Goal: Book appointment/travel/reservation

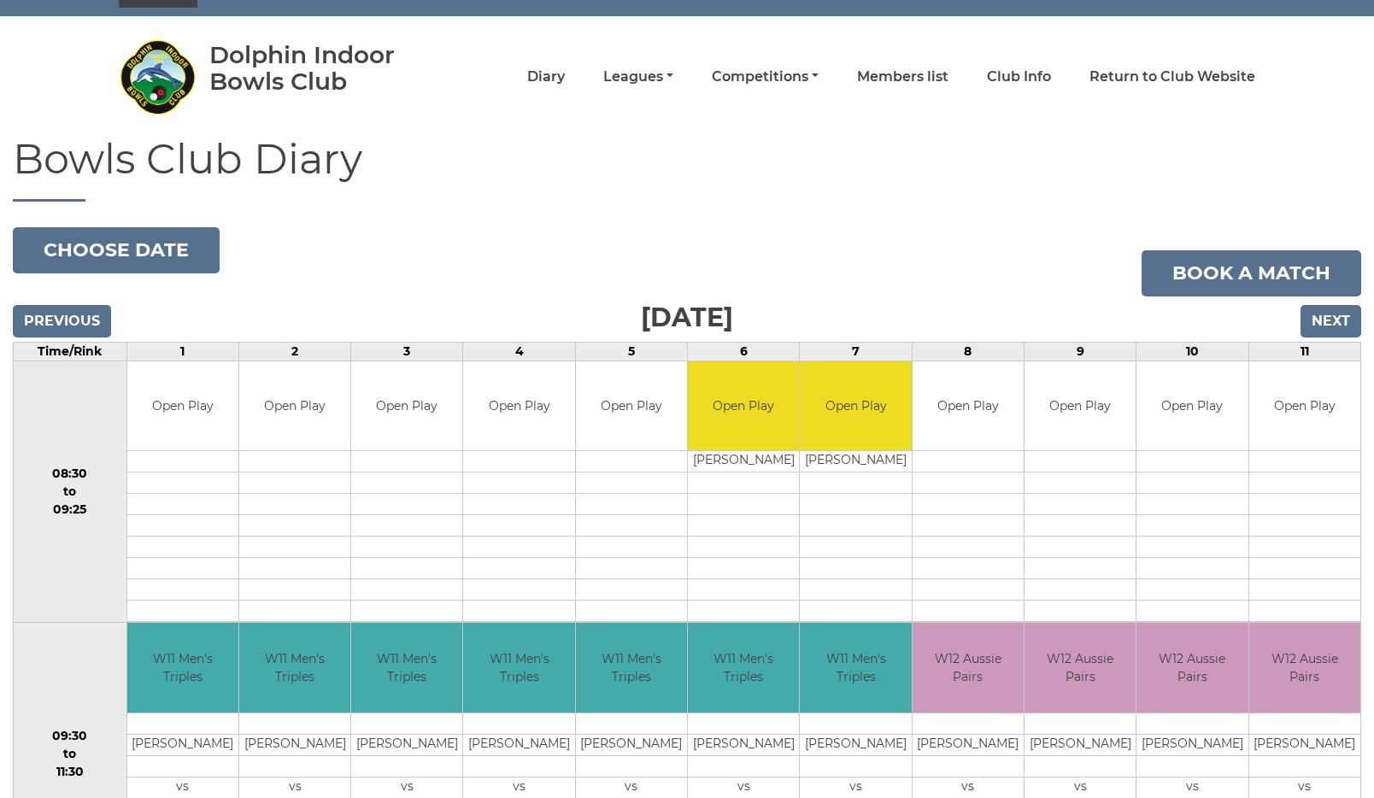
scroll to position [9, 0]
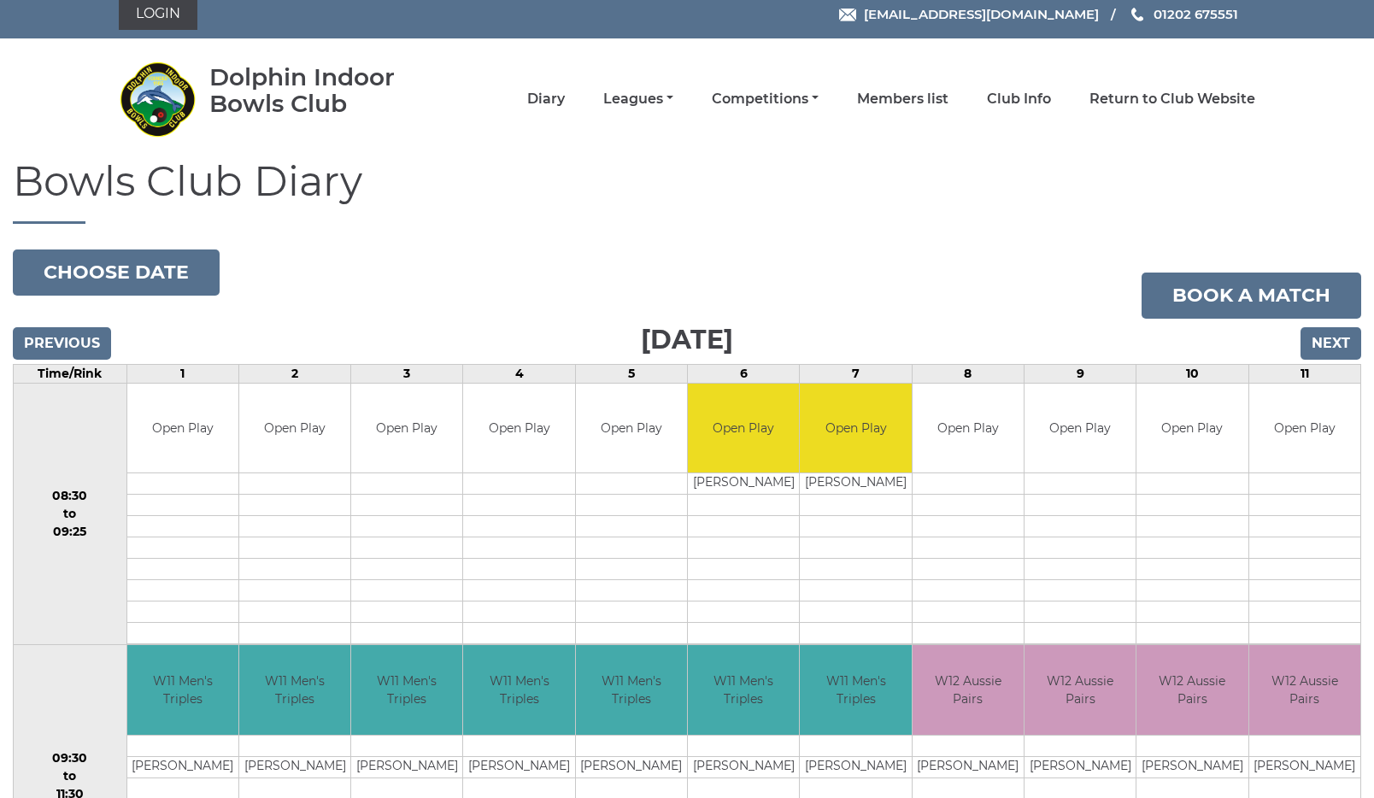
click at [1327, 340] on input "Next" at bounding box center [1331, 343] width 61 height 32
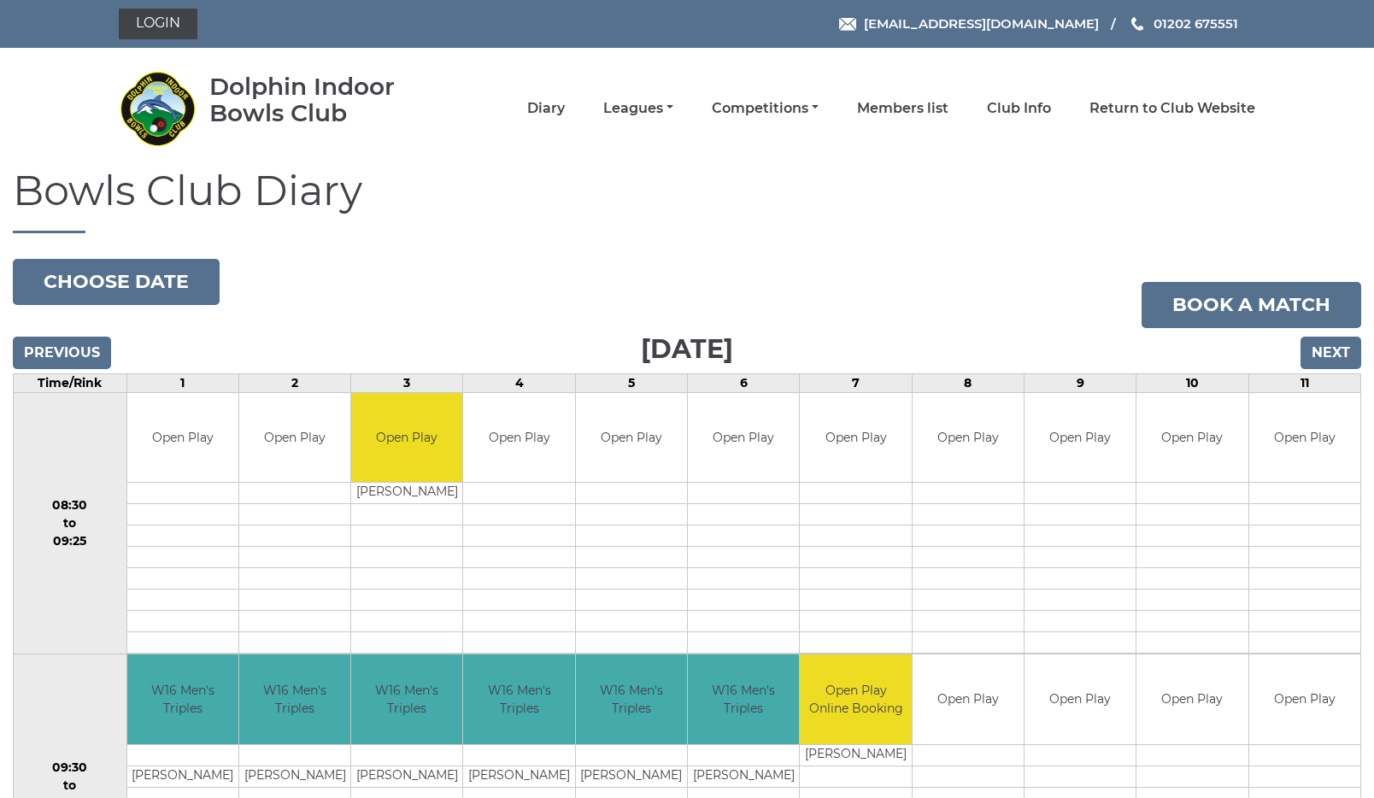
click at [1338, 350] on input "Next" at bounding box center [1331, 353] width 61 height 32
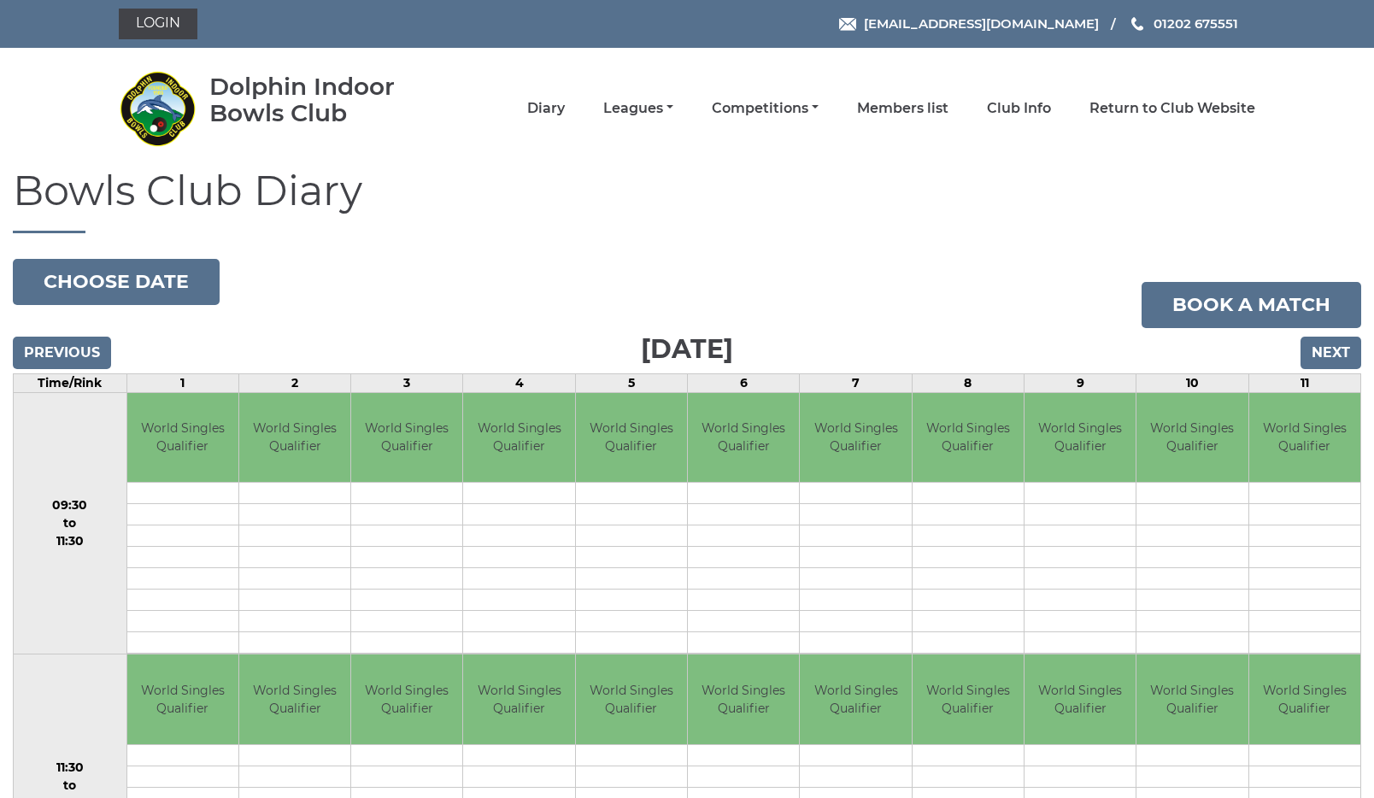
click at [1335, 351] on input "Next" at bounding box center [1331, 353] width 61 height 32
click at [1333, 347] on input "Next" at bounding box center [1331, 353] width 61 height 32
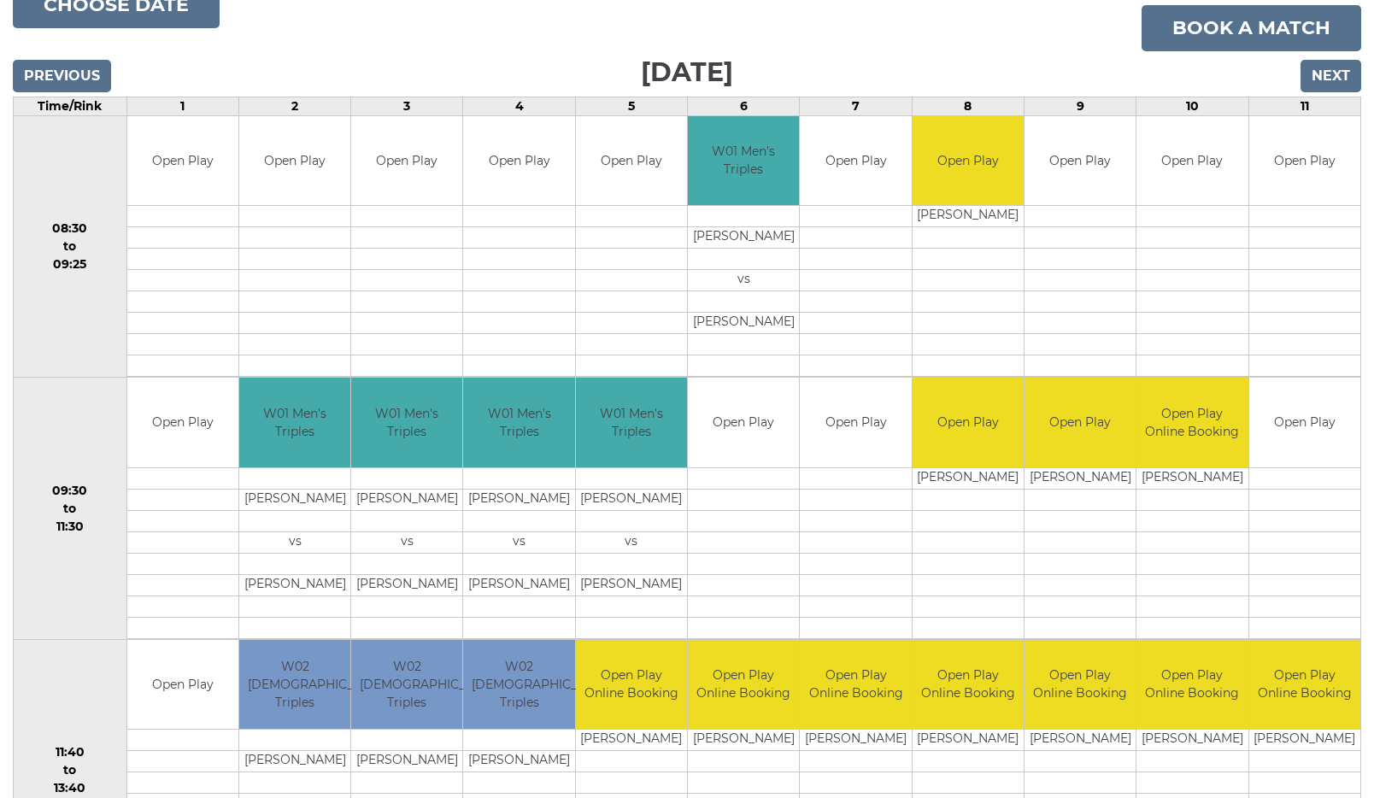
scroll to position [262, 0]
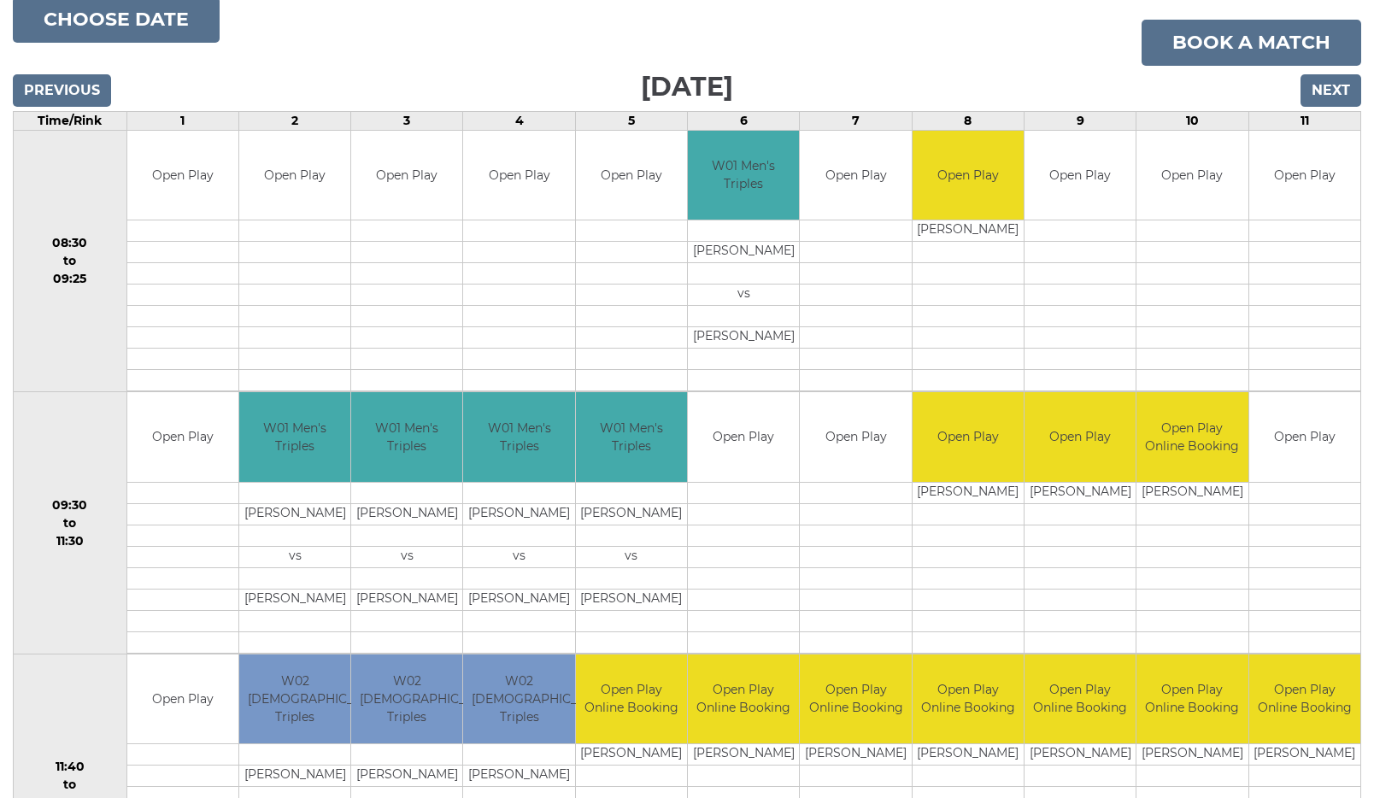
click at [1327, 87] on input "Next" at bounding box center [1331, 90] width 61 height 32
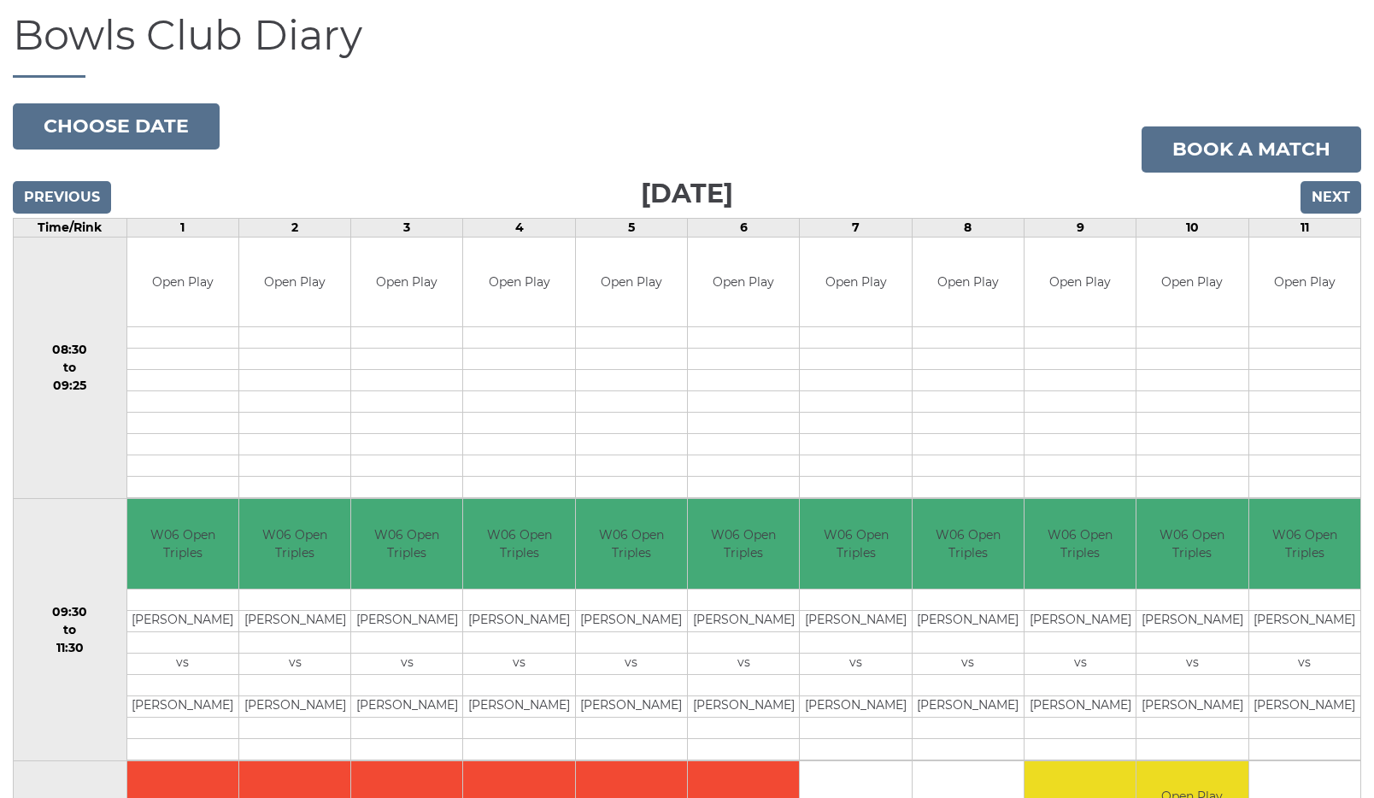
scroll to position [148, 0]
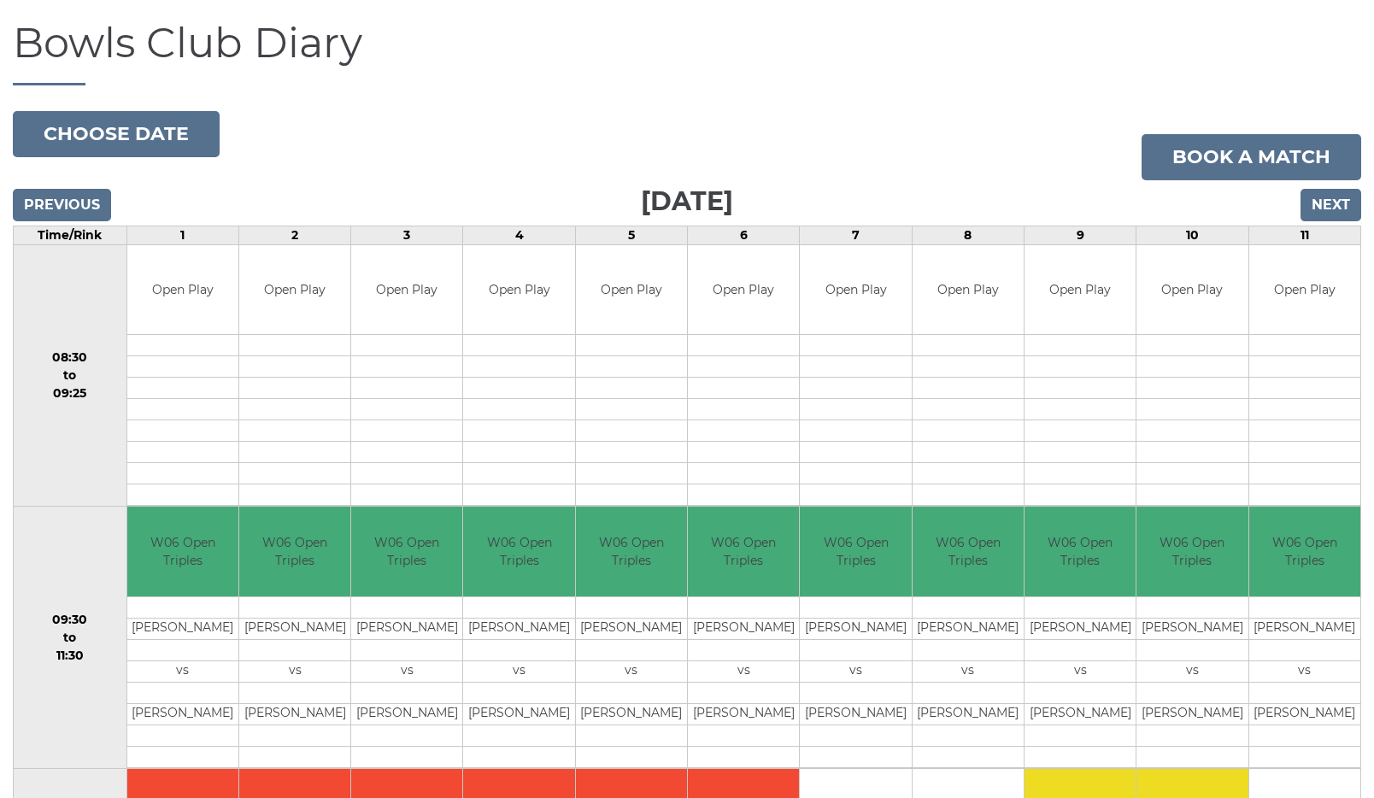
click at [1336, 203] on input "Next" at bounding box center [1331, 205] width 61 height 32
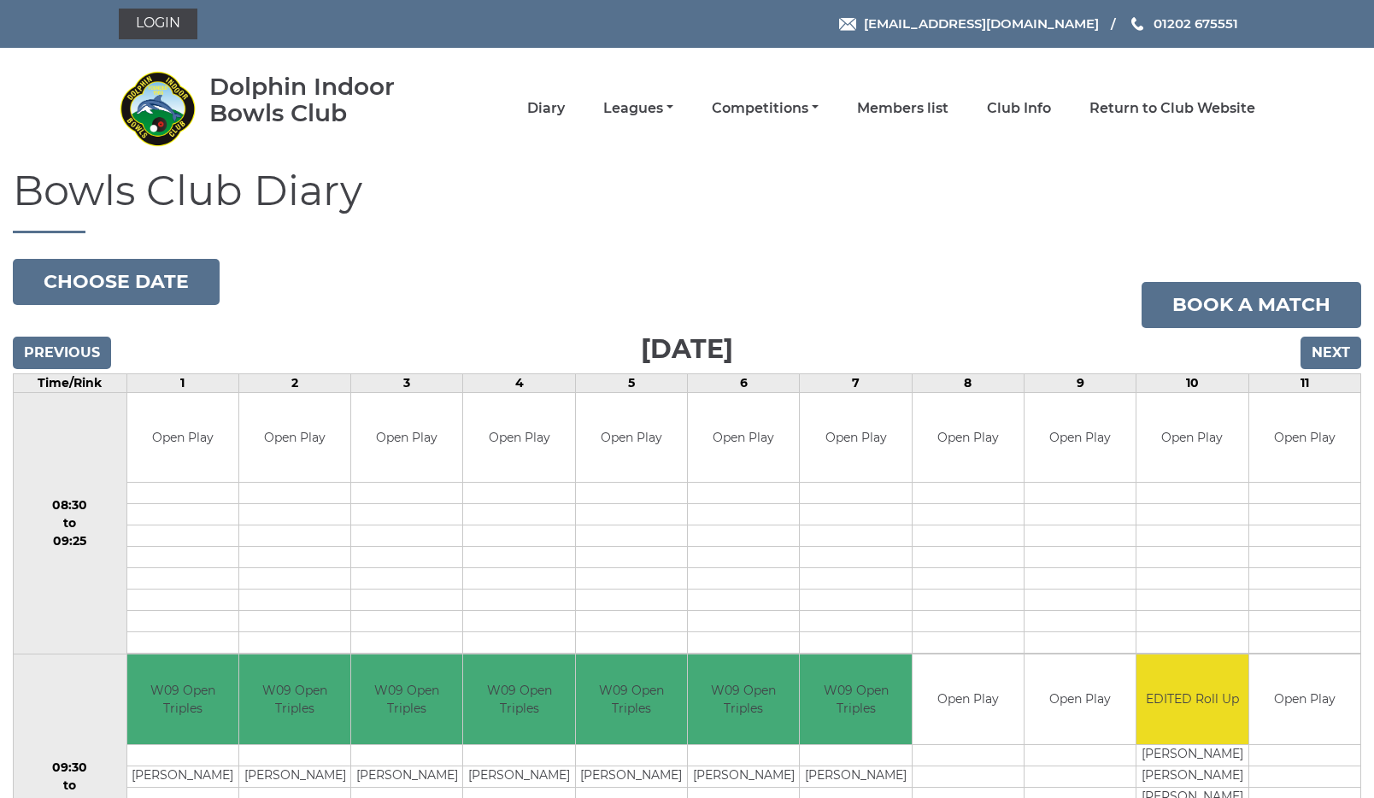
click at [1322, 347] on input "Next" at bounding box center [1331, 353] width 61 height 32
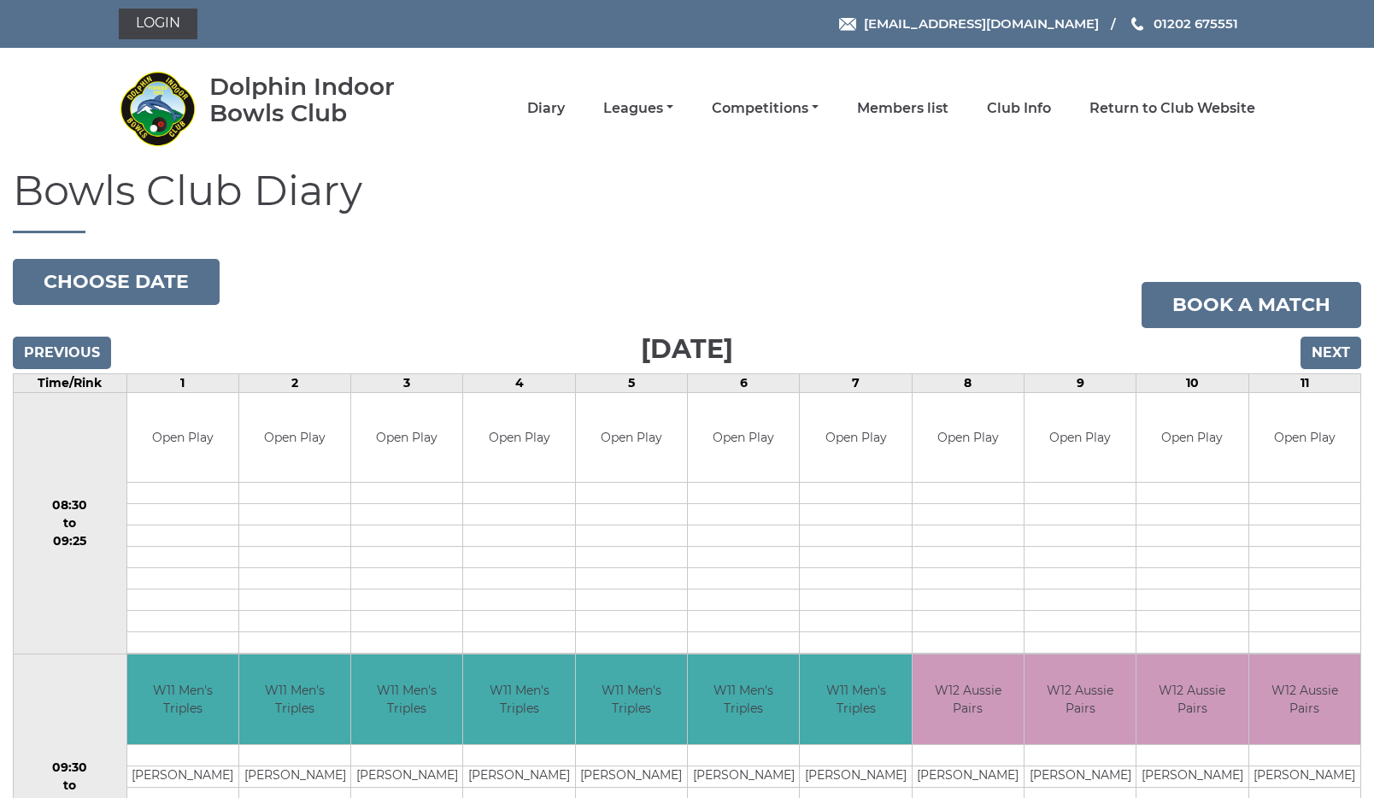
click at [1335, 354] on input "Next" at bounding box center [1331, 353] width 61 height 32
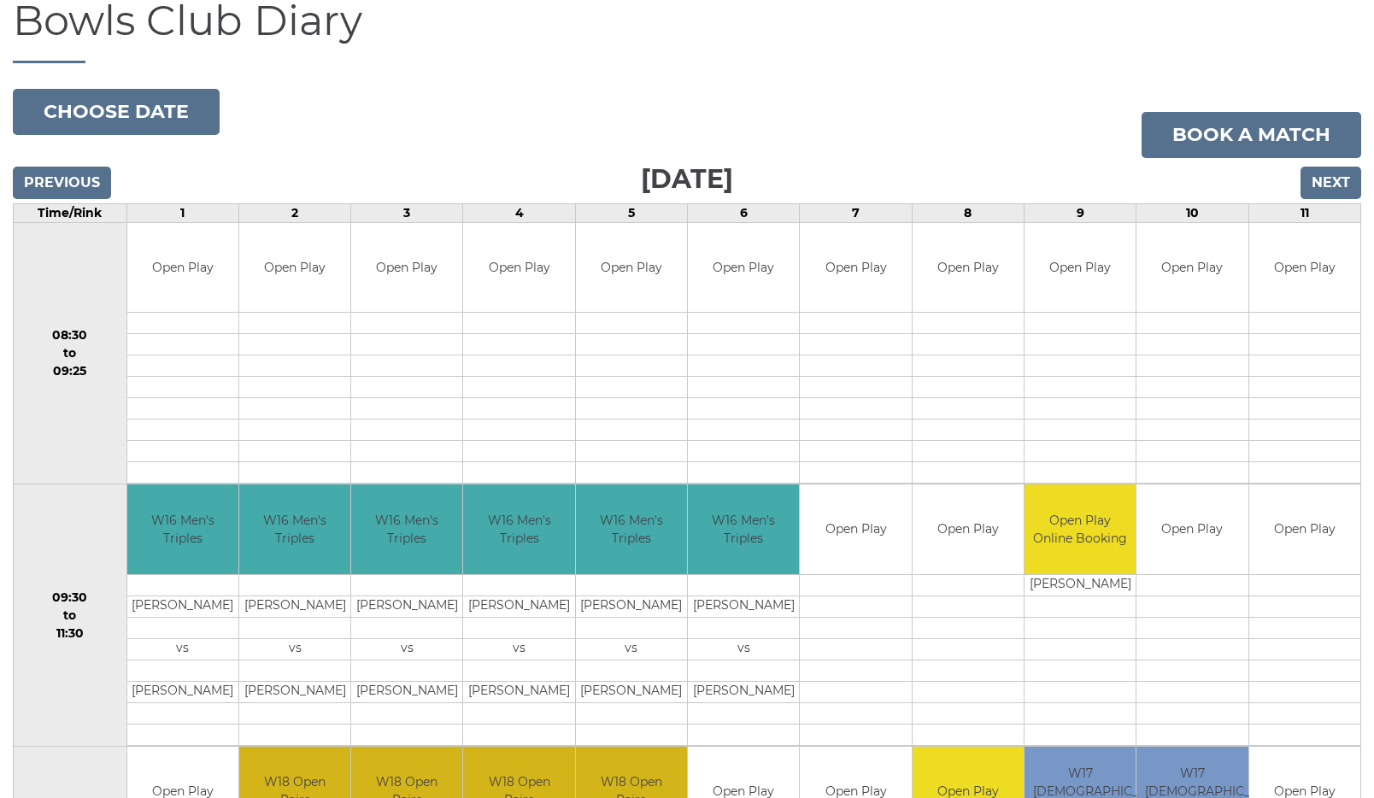
scroll to position [170, 0]
click at [62, 183] on input "Previous" at bounding box center [62, 183] width 98 height 32
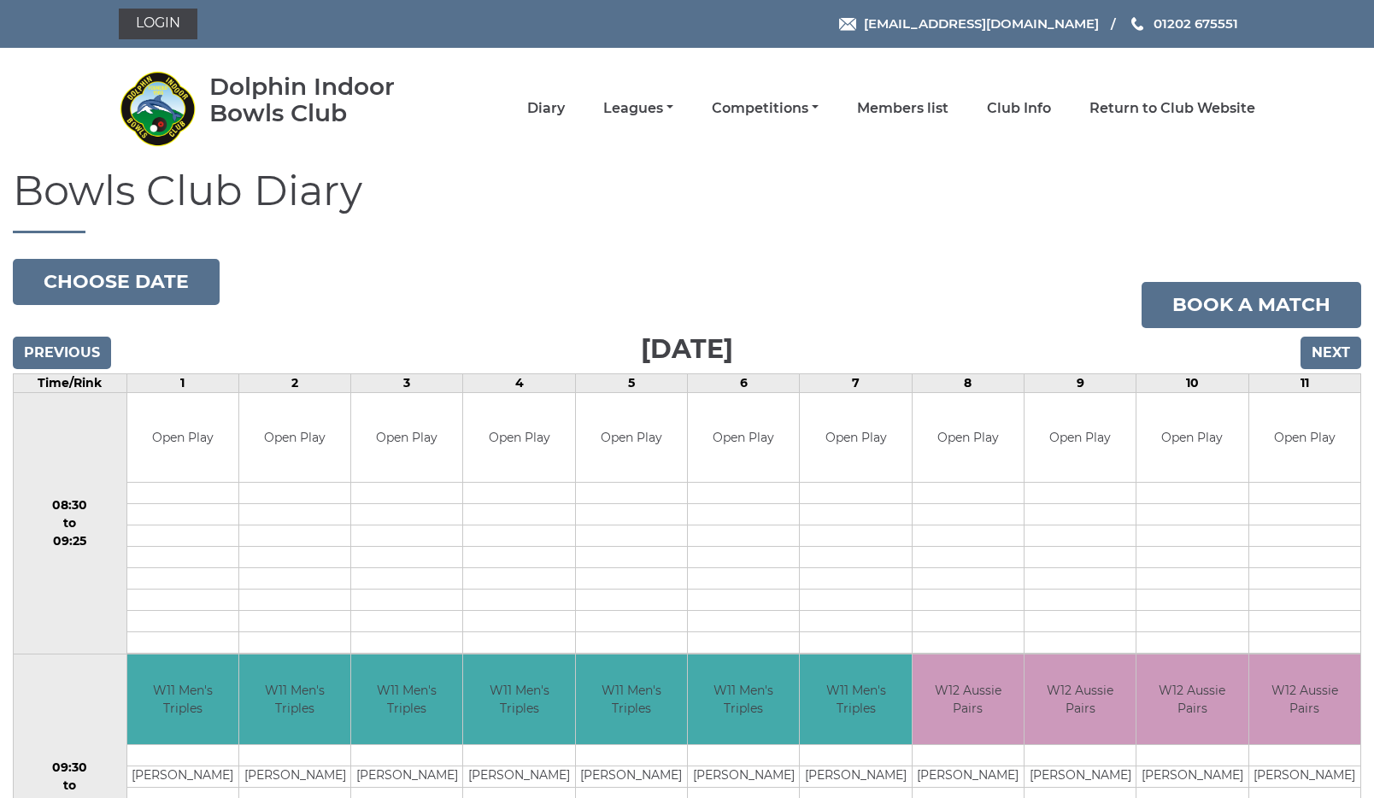
click at [62, 183] on h1 "Bowls Club Diary" at bounding box center [687, 200] width 1349 height 65
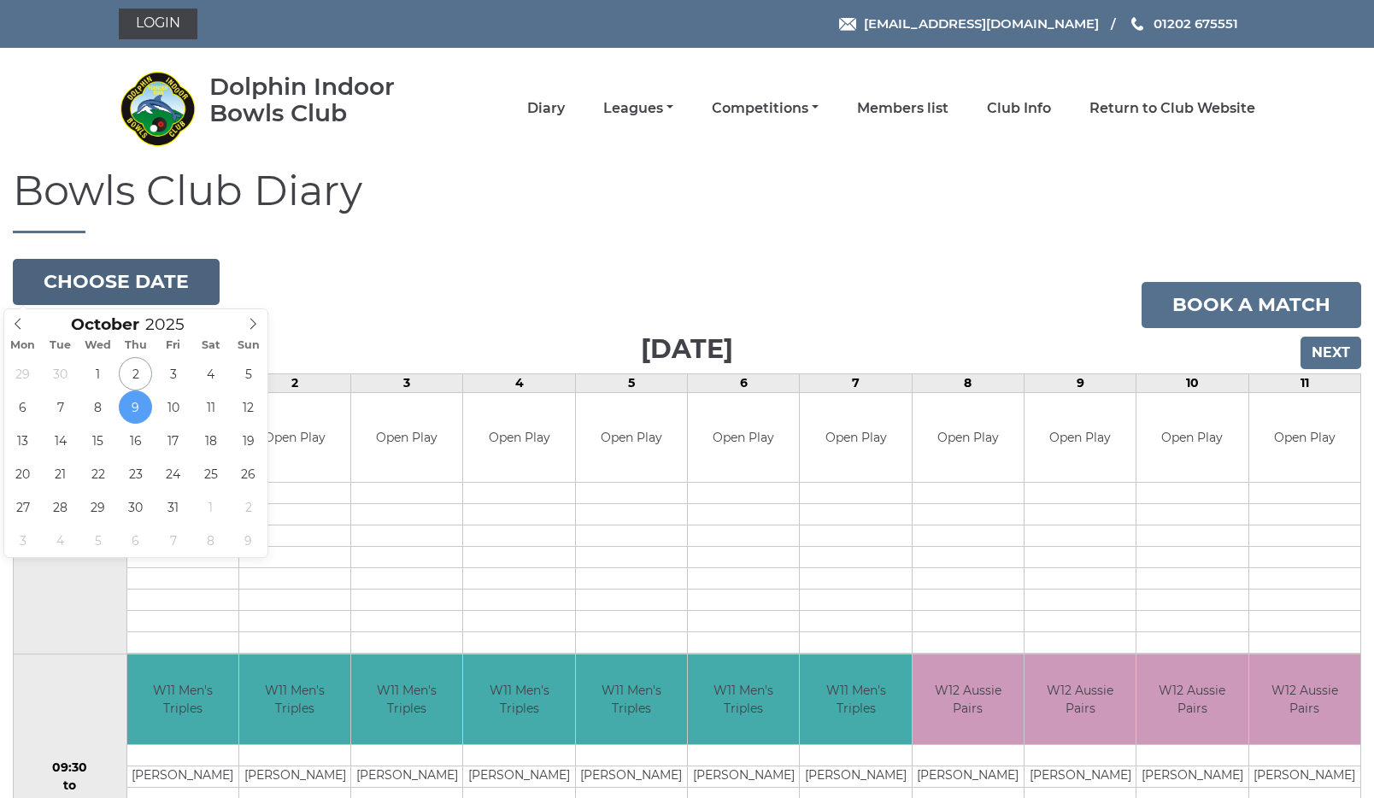
click at [89, 283] on button "Choose date" at bounding box center [116, 282] width 207 height 46
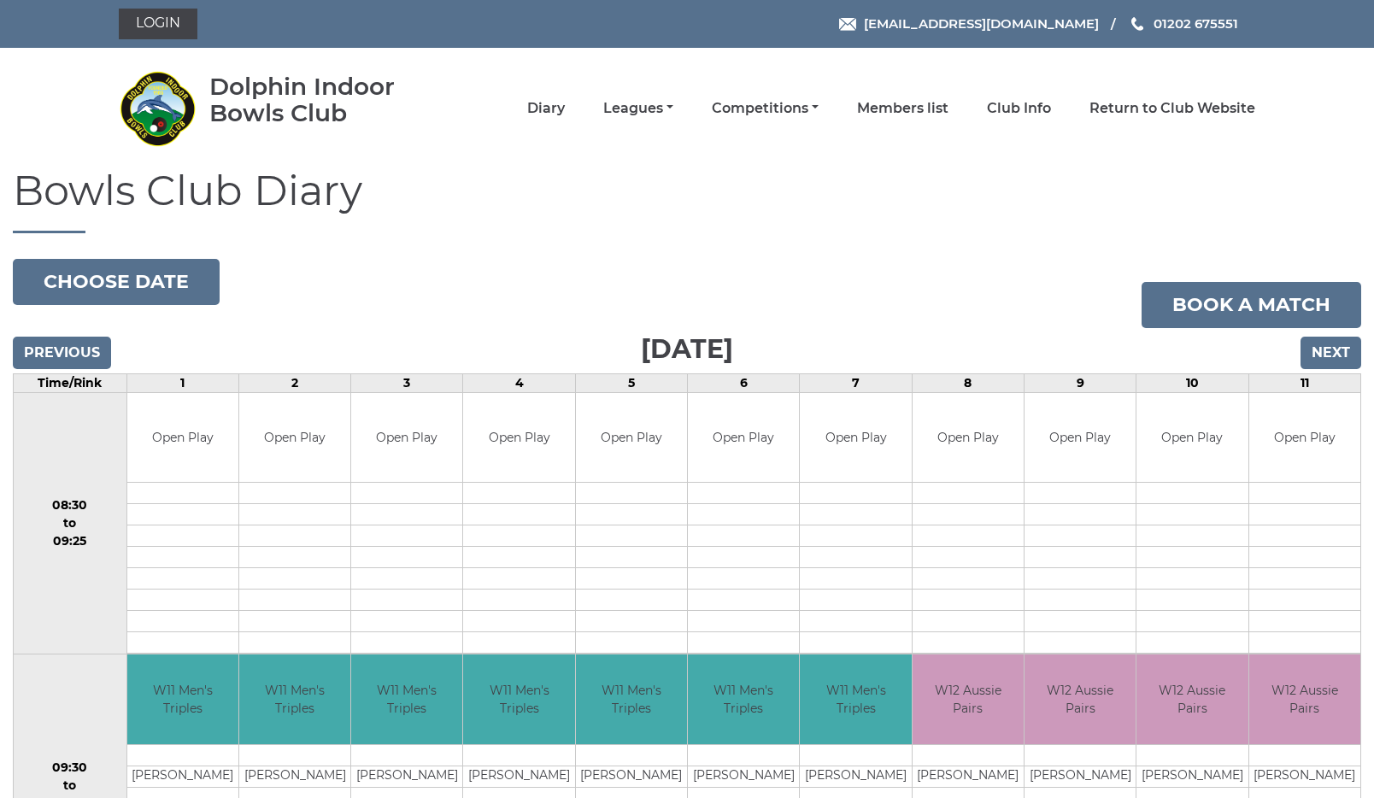
drag, startPoint x: 297, startPoint y: 253, endPoint x: 280, endPoint y: 277, distance: 29.4
click at [98, 280] on button "Choose date" at bounding box center [116, 282] width 207 height 46
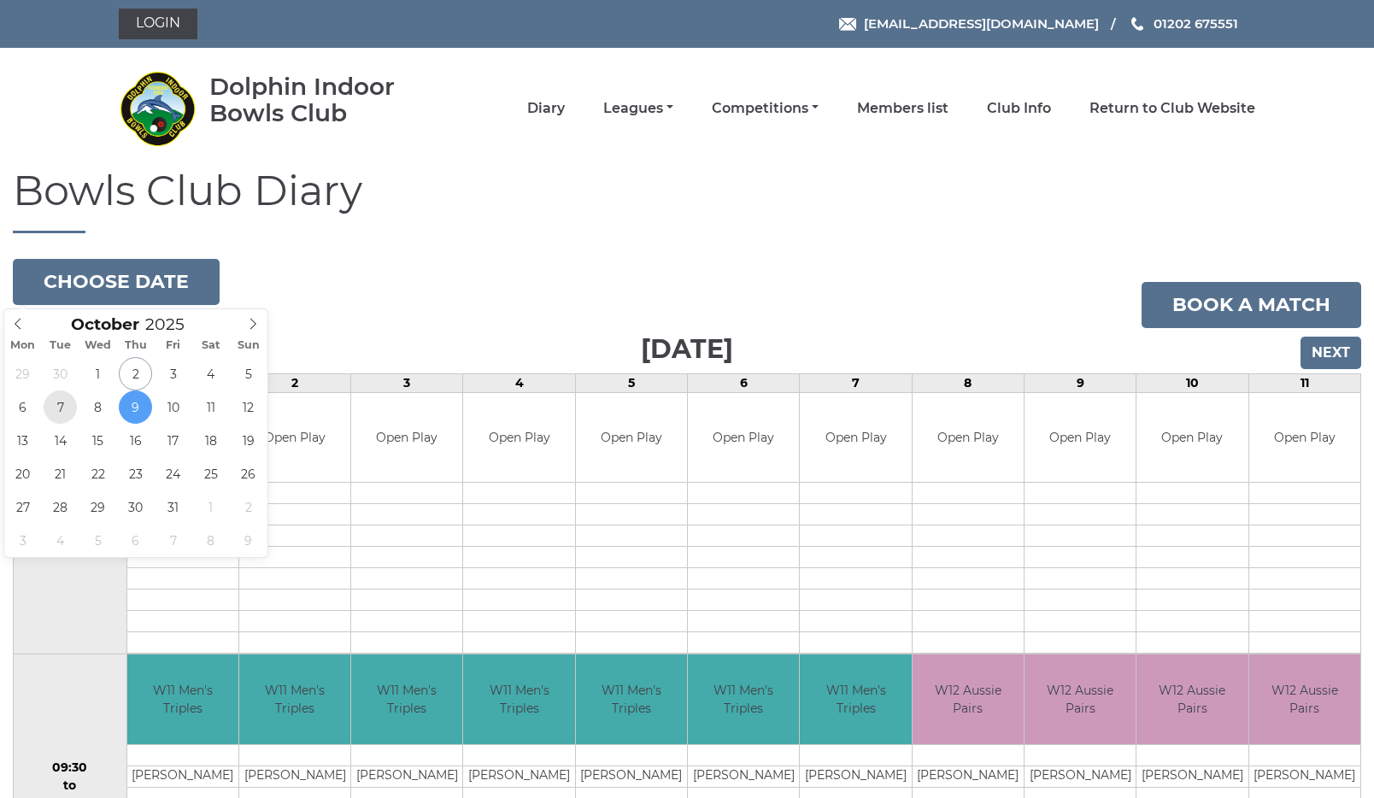
type input "[DATE]"
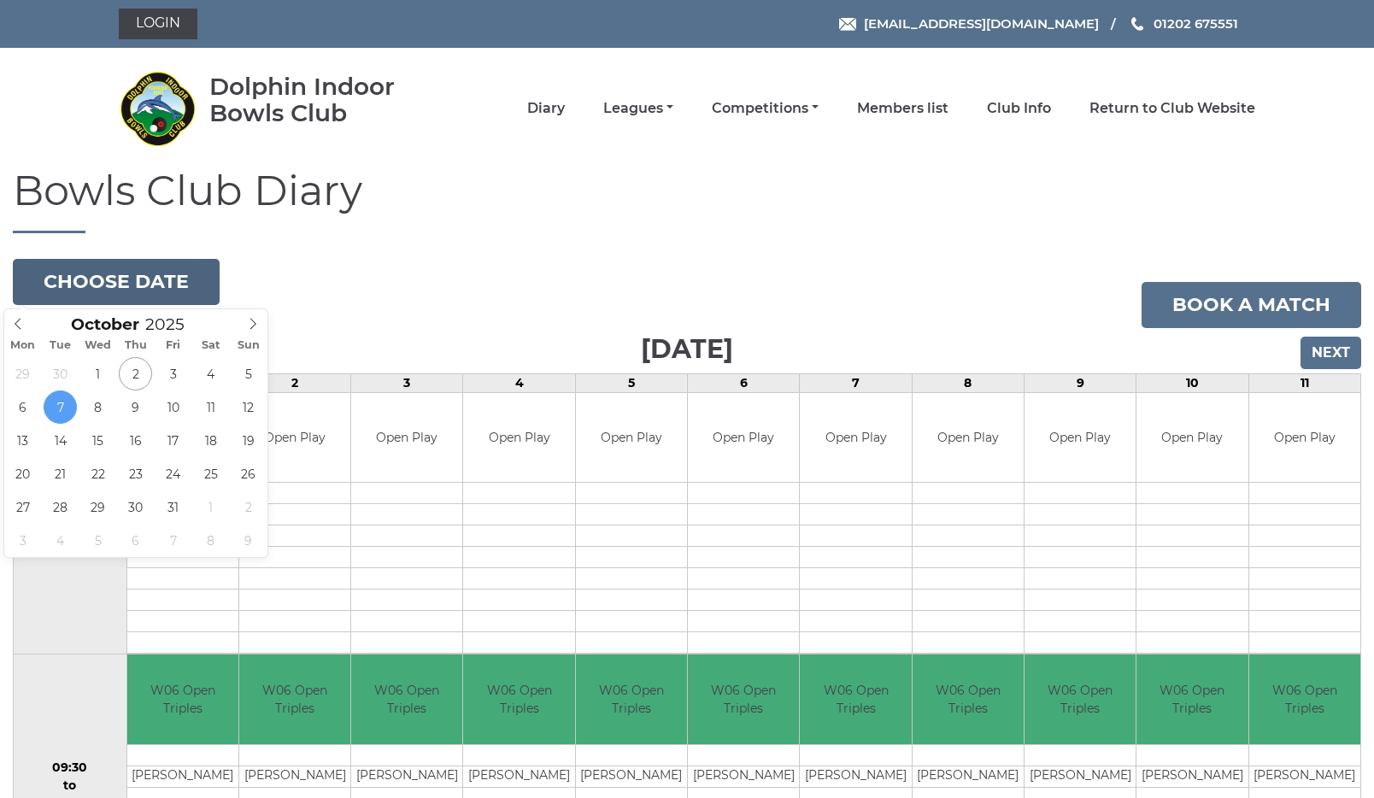
click at [103, 274] on button "Choose date" at bounding box center [116, 282] width 207 height 46
type input "[DATE]"
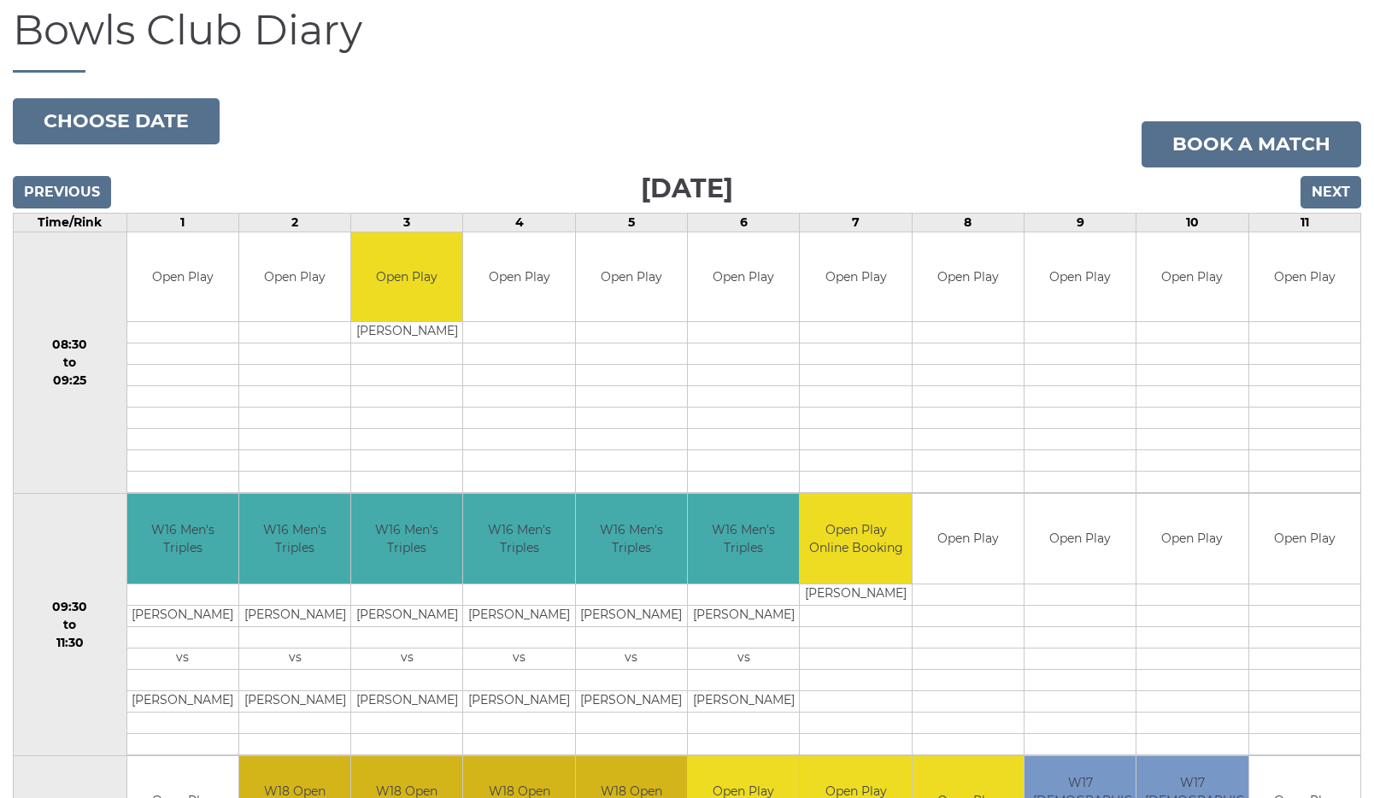
scroll to position [158, 0]
